Goal: Entertainment & Leisure: Consume media (video, audio)

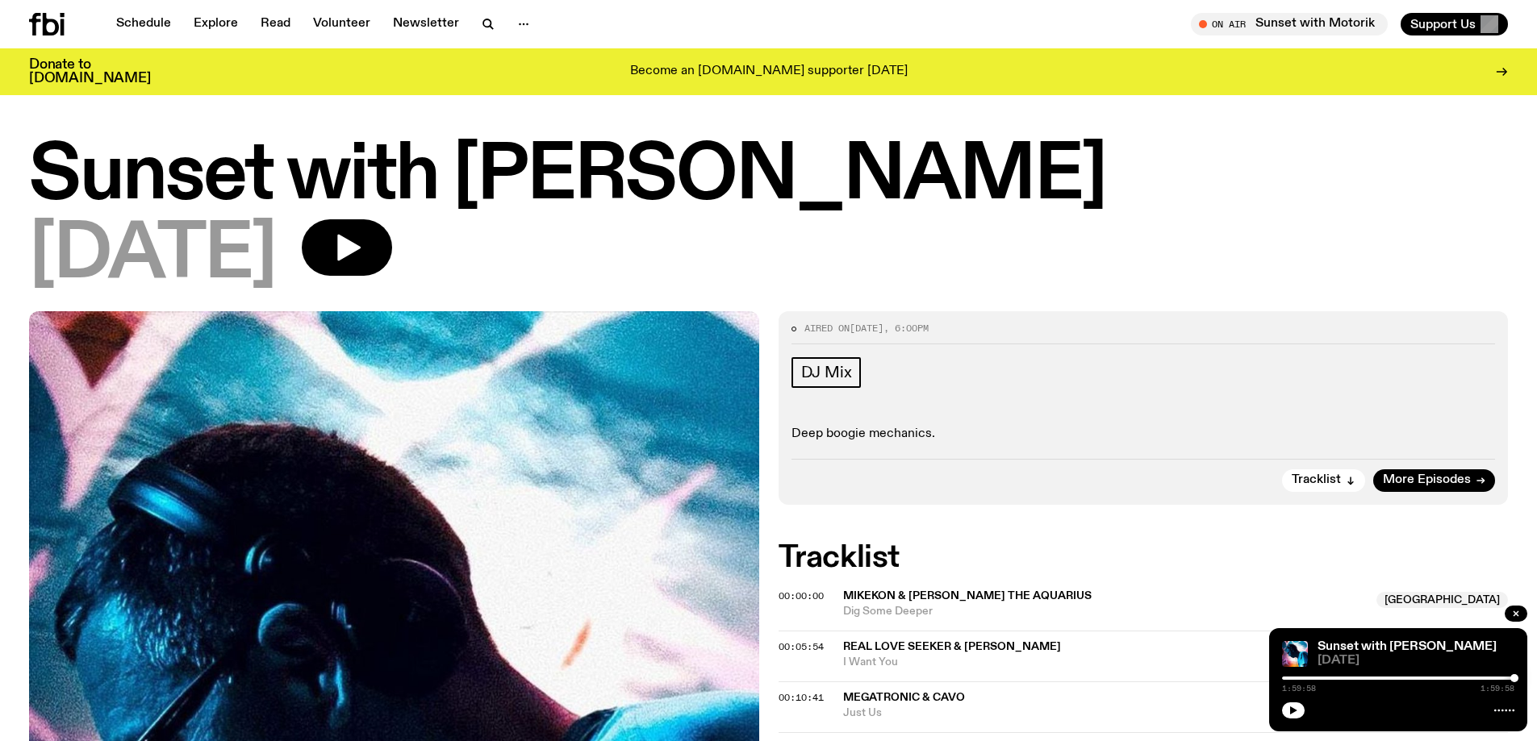
scroll to position [1197, 0]
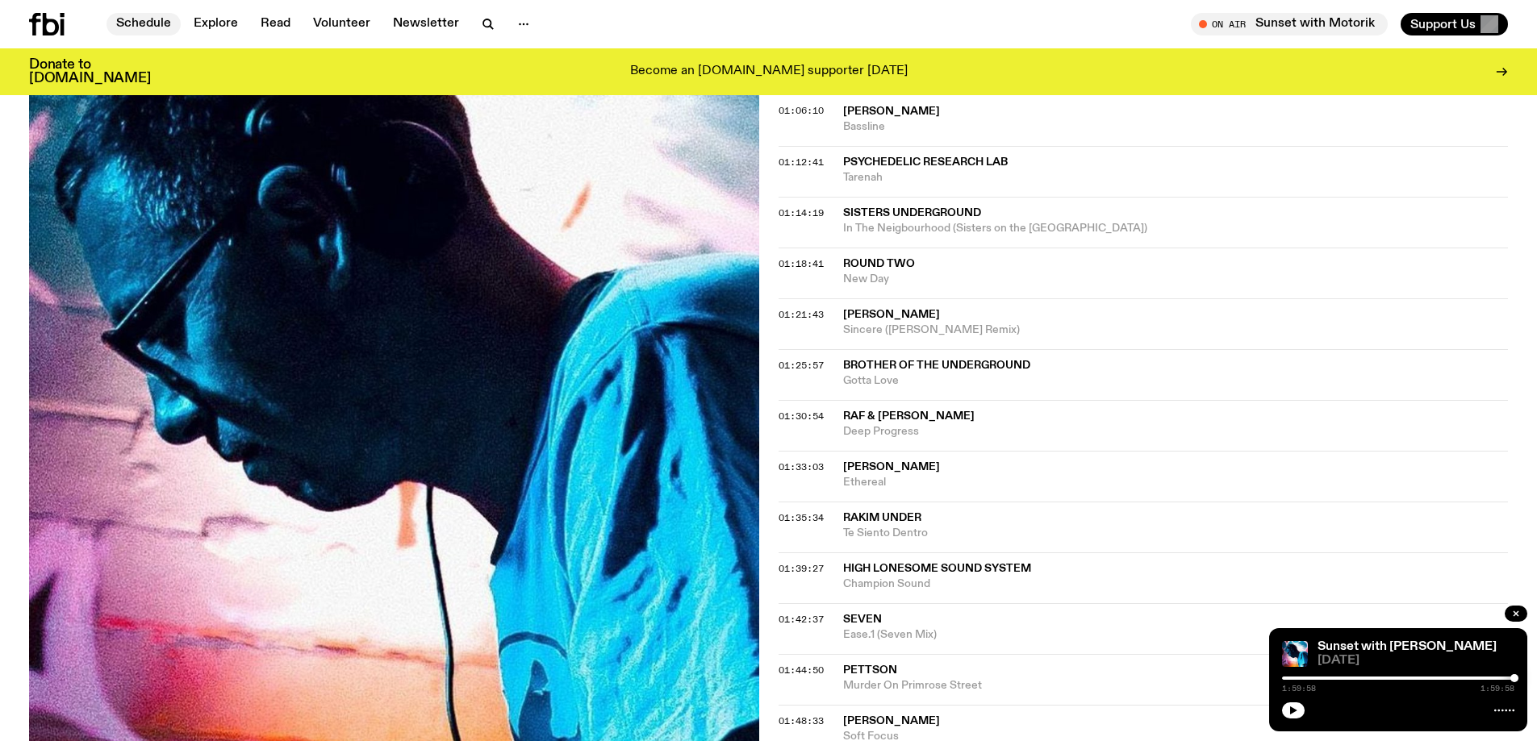
click at [159, 19] on link "Schedule" at bounding box center [143, 24] width 74 height 23
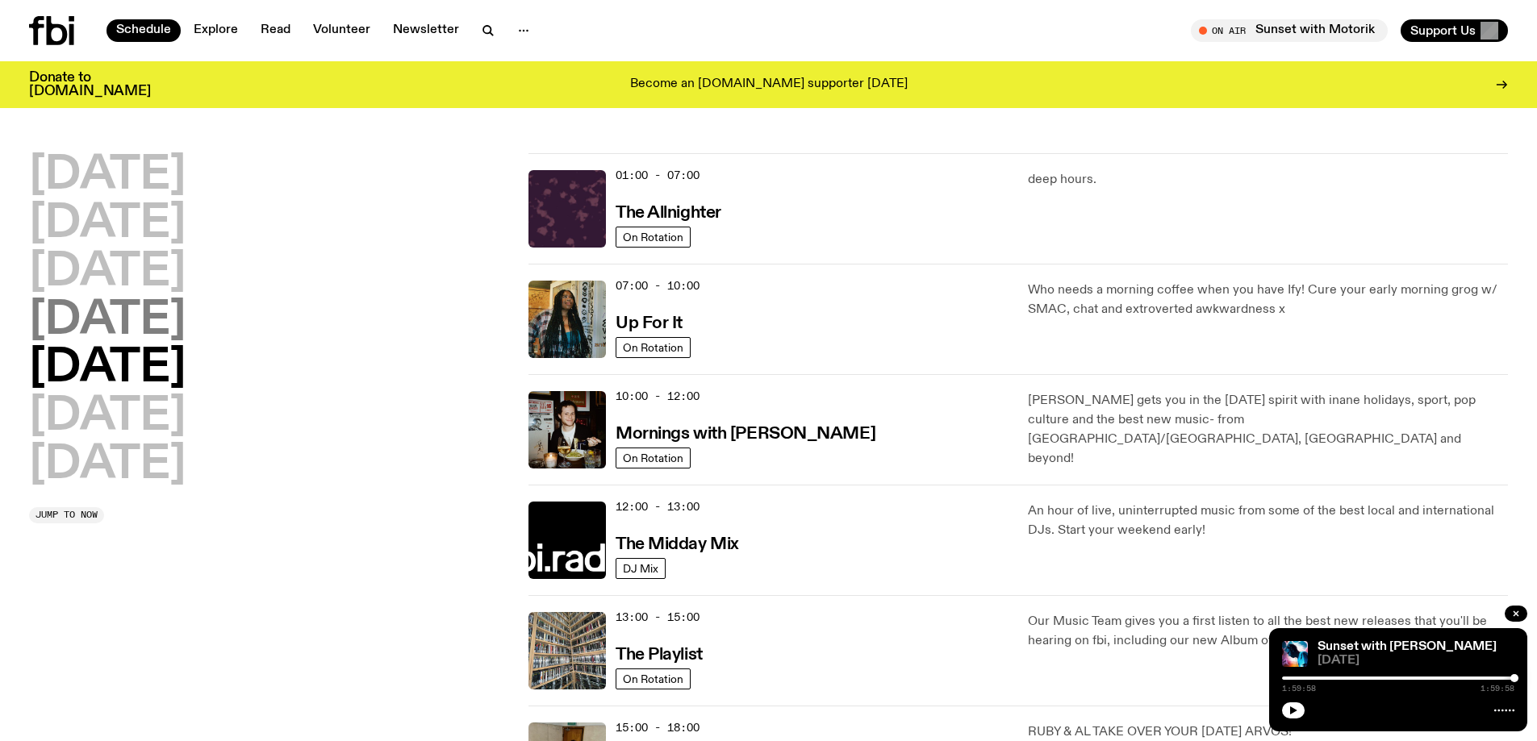
click at [142, 311] on h2 "[DATE]" at bounding box center [107, 321] width 157 height 45
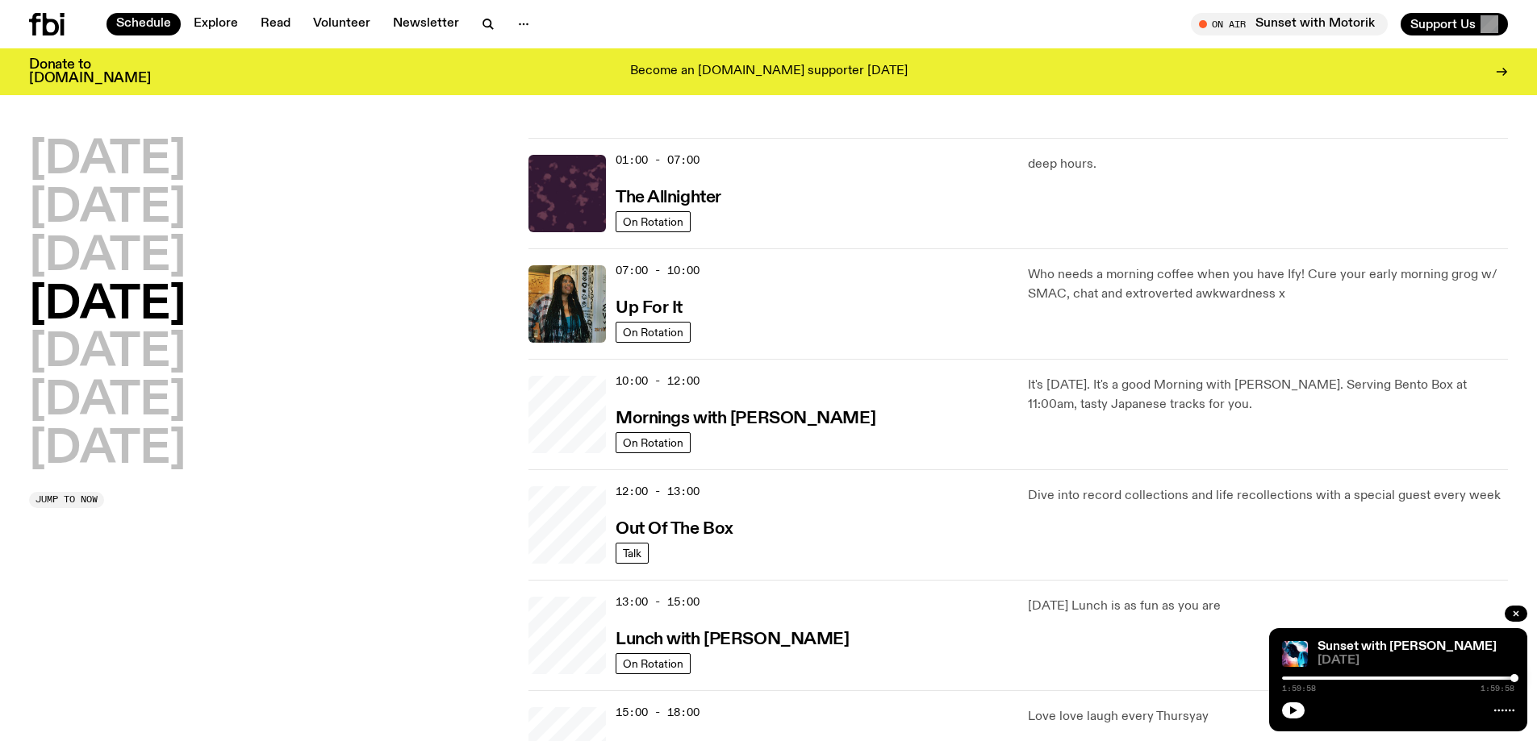
scroll to position [361, 0]
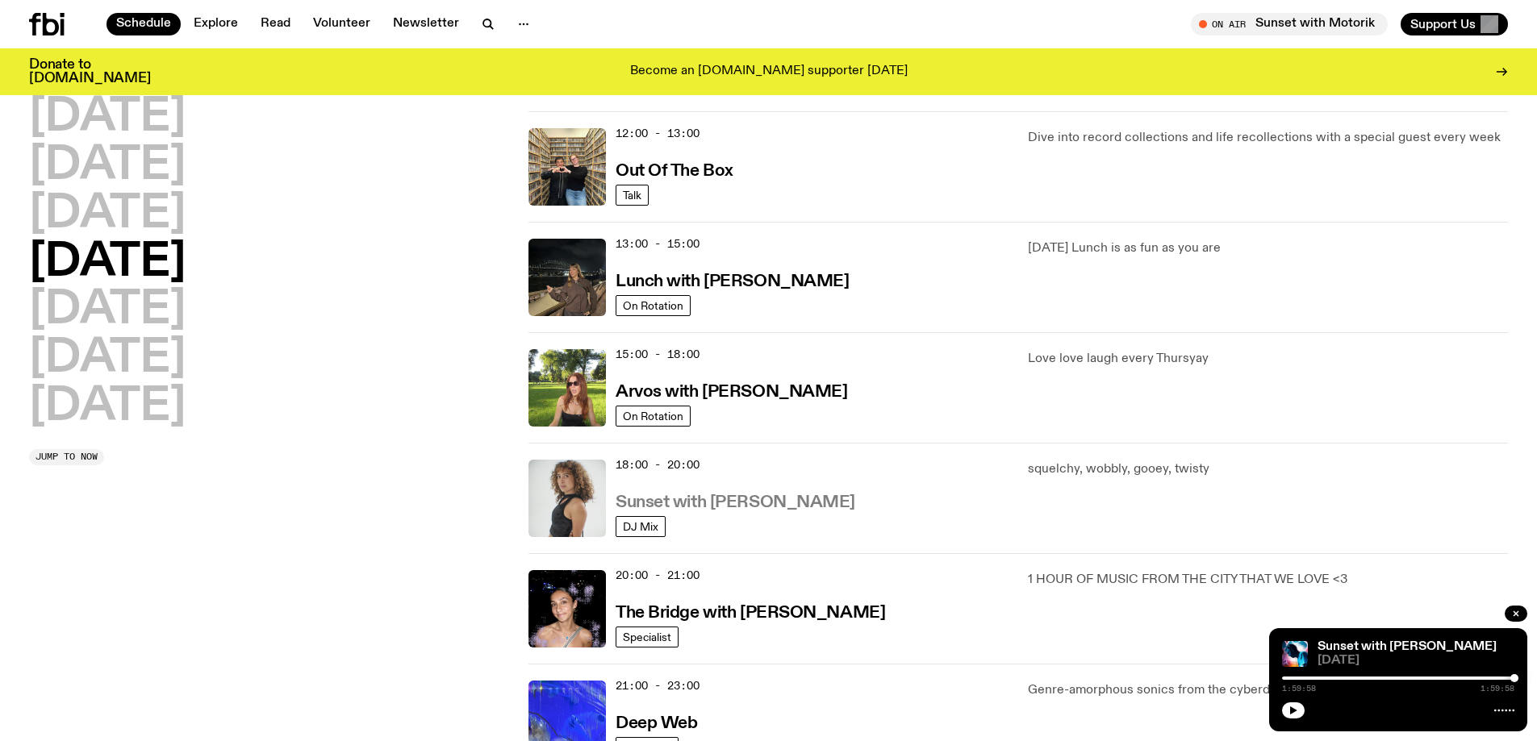
click at [648, 508] on h3 "Sunset with [PERSON_NAME]" at bounding box center [736, 503] width 240 height 17
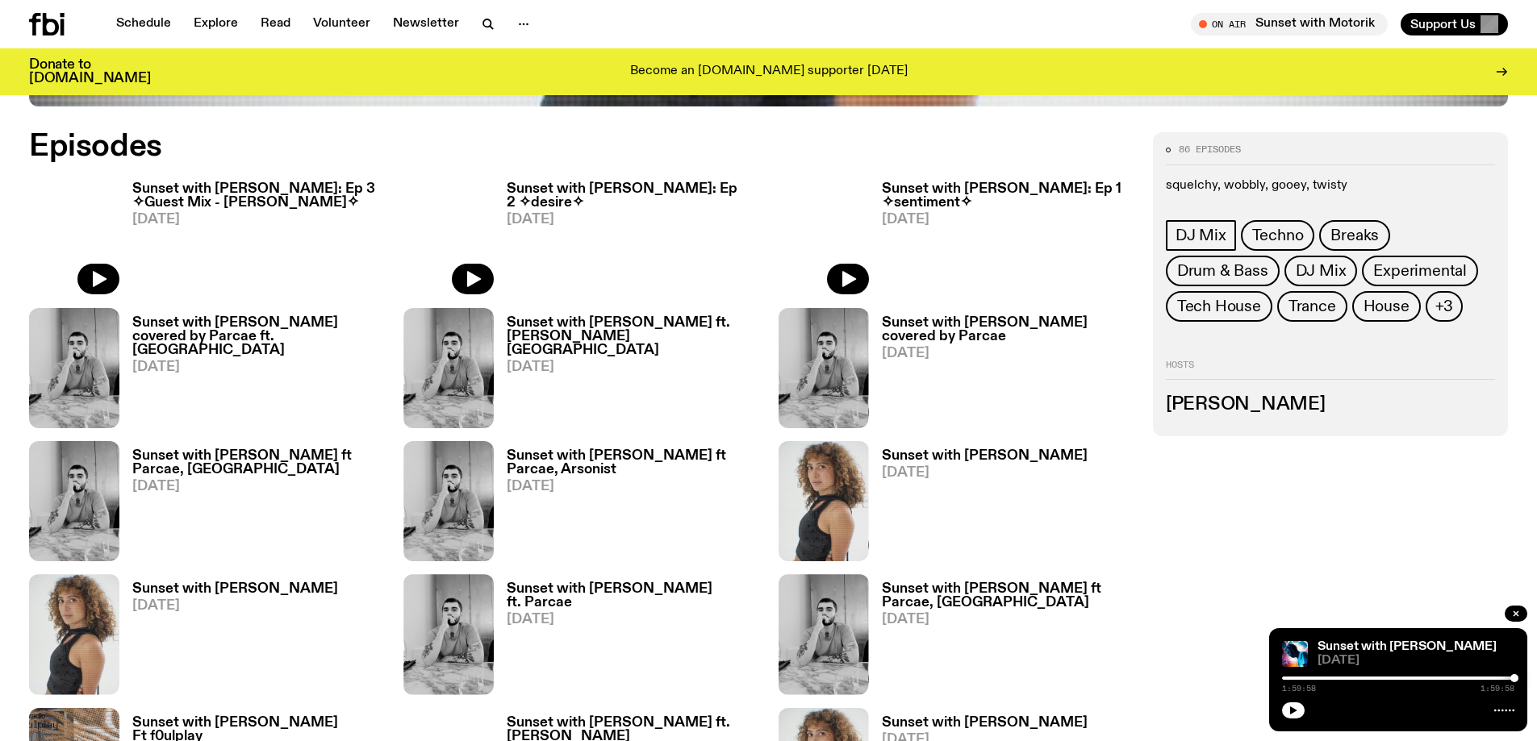
scroll to position [795, 0]
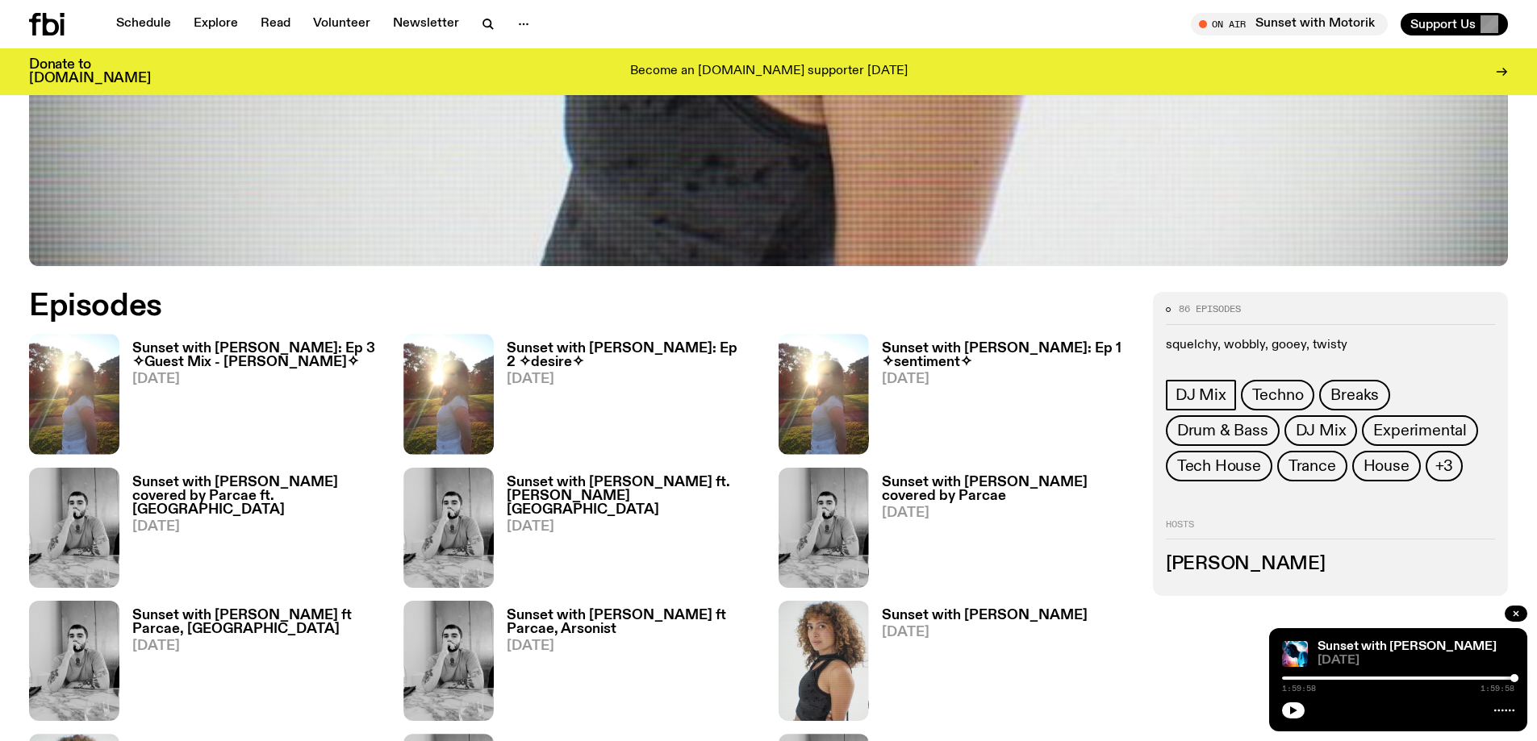
click at [275, 344] on h3 "Sunset with [PERSON_NAME]: Ep 3 ✧Guest Mix - [PERSON_NAME]✧" at bounding box center [258, 355] width 252 height 27
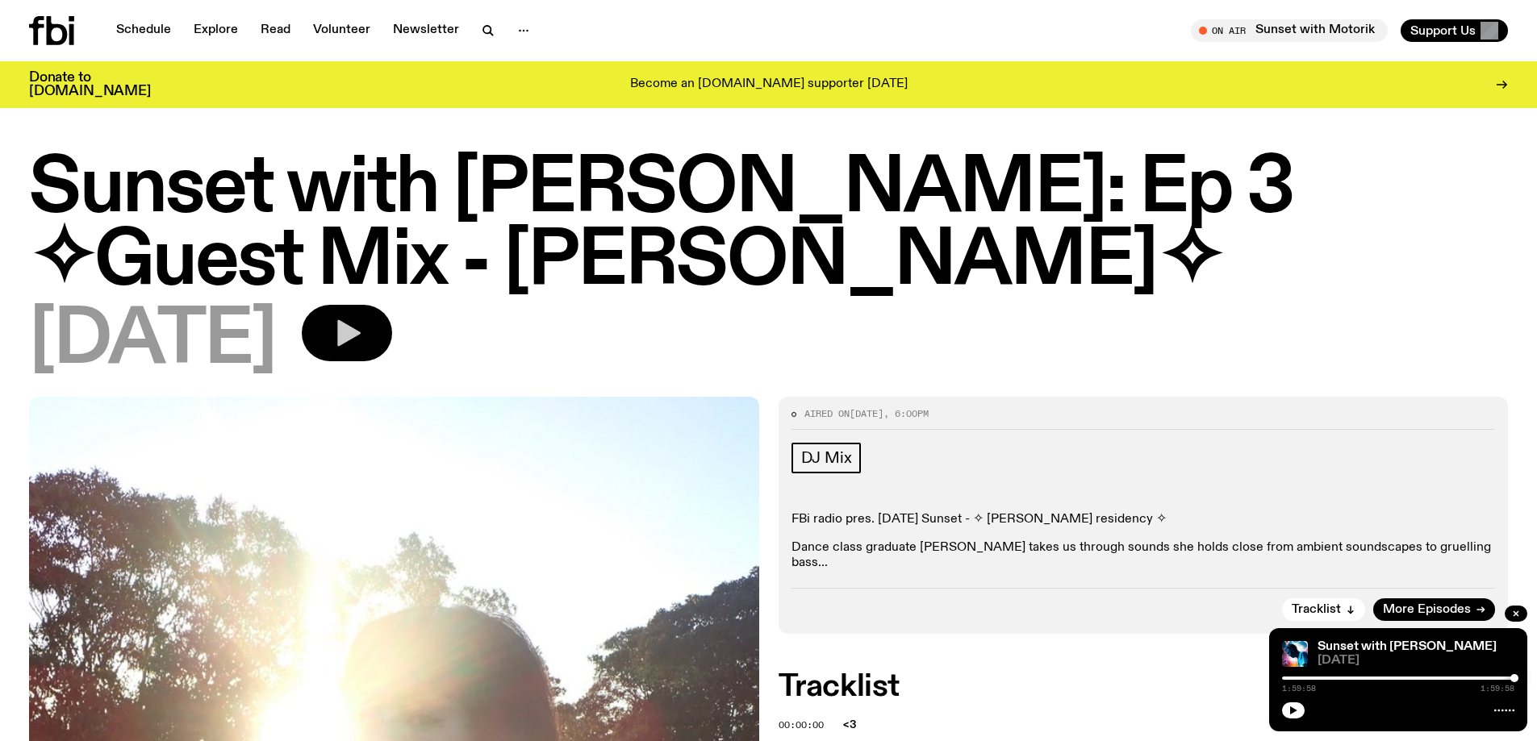
click at [363, 317] on icon "button" at bounding box center [347, 333] width 32 height 32
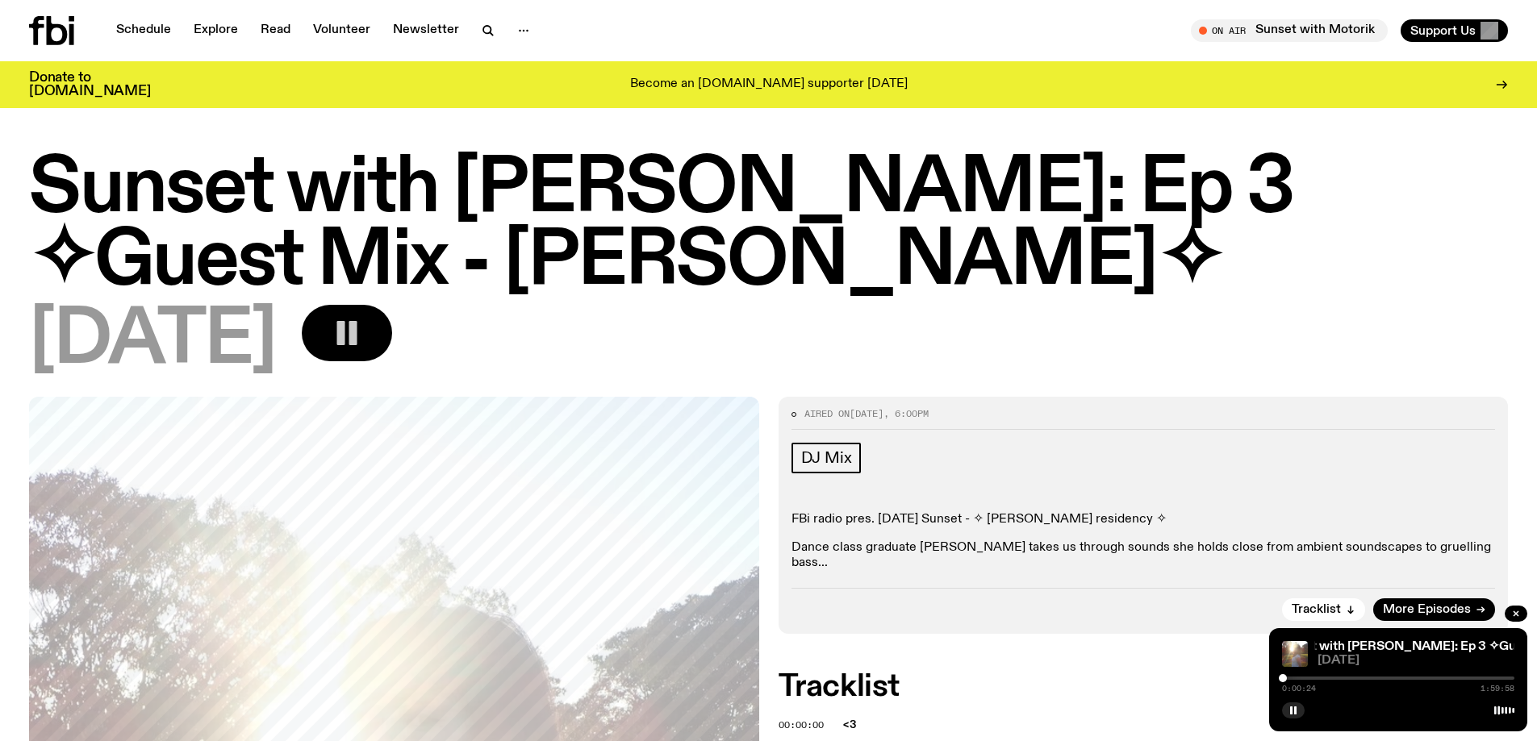
click at [1287, 681] on div at bounding box center [1283, 678] width 8 height 8
click at [1312, 678] on div at bounding box center [1312, 678] width 8 height 8
click at [1315, 678] on div at bounding box center [1313, 678] width 8 height 8
